Goal: Transaction & Acquisition: Purchase product/service

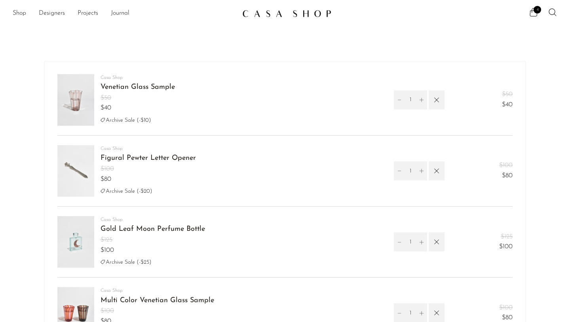
click at [261, 13] on img at bounding box center [286, 14] width 89 height 8
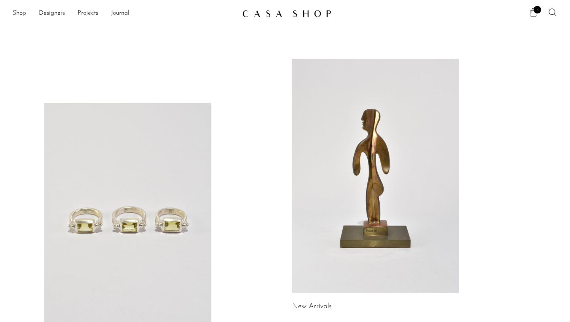
click at [535, 13] on icon at bounding box center [534, 13] width 10 height 10
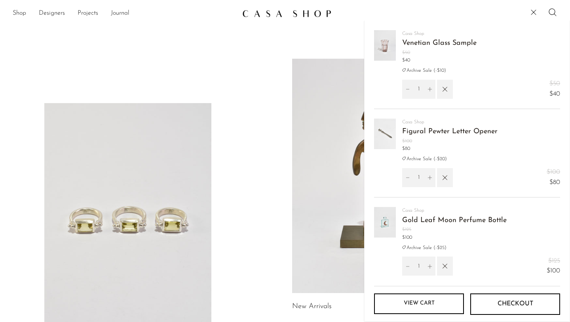
click at [429, 42] on link "Venetian Glass Sample" at bounding box center [439, 43] width 74 height 7
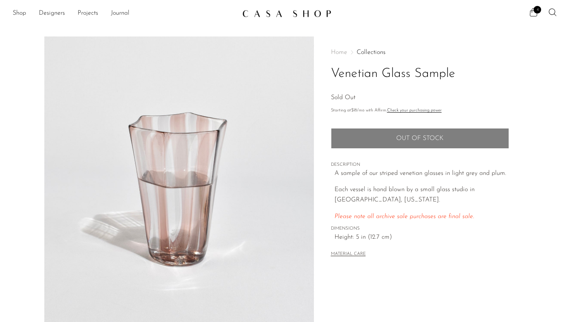
click at [533, 13] on icon at bounding box center [534, 13] width 10 height 10
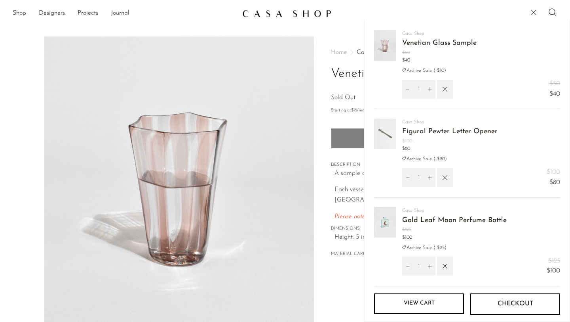
click at [510, 306] on span "Checkout" at bounding box center [516, 304] width 36 height 8
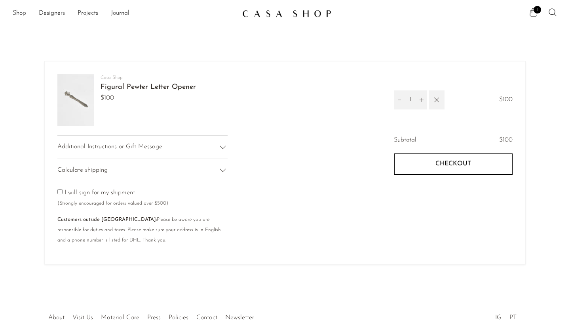
click at [145, 87] on link "Figural Pewter Letter Opener" at bounding box center [148, 87] width 95 height 7
